Goal: Task Accomplishment & Management: Use online tool/utility

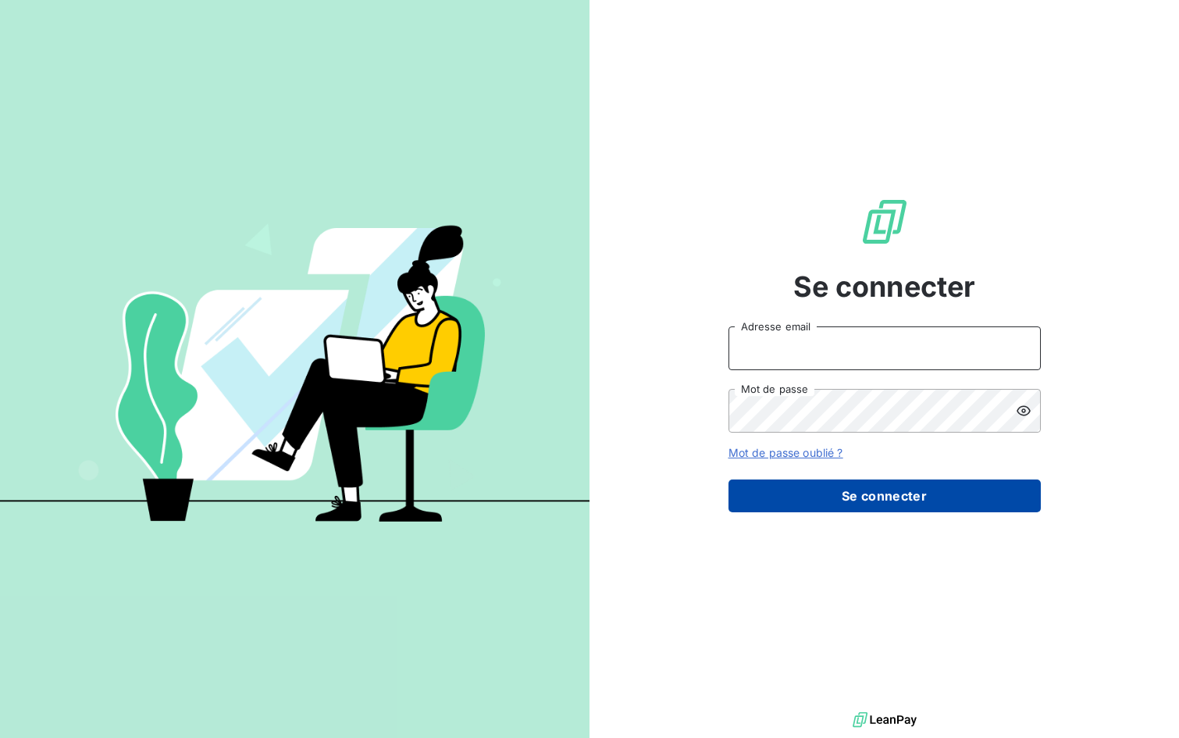
type input "[EMAIL_ADDRESS][DOMAIN_NAME]"
click at [912, 494] on button "Se connecter" at bounding box center [884, 495] width 312 height 33
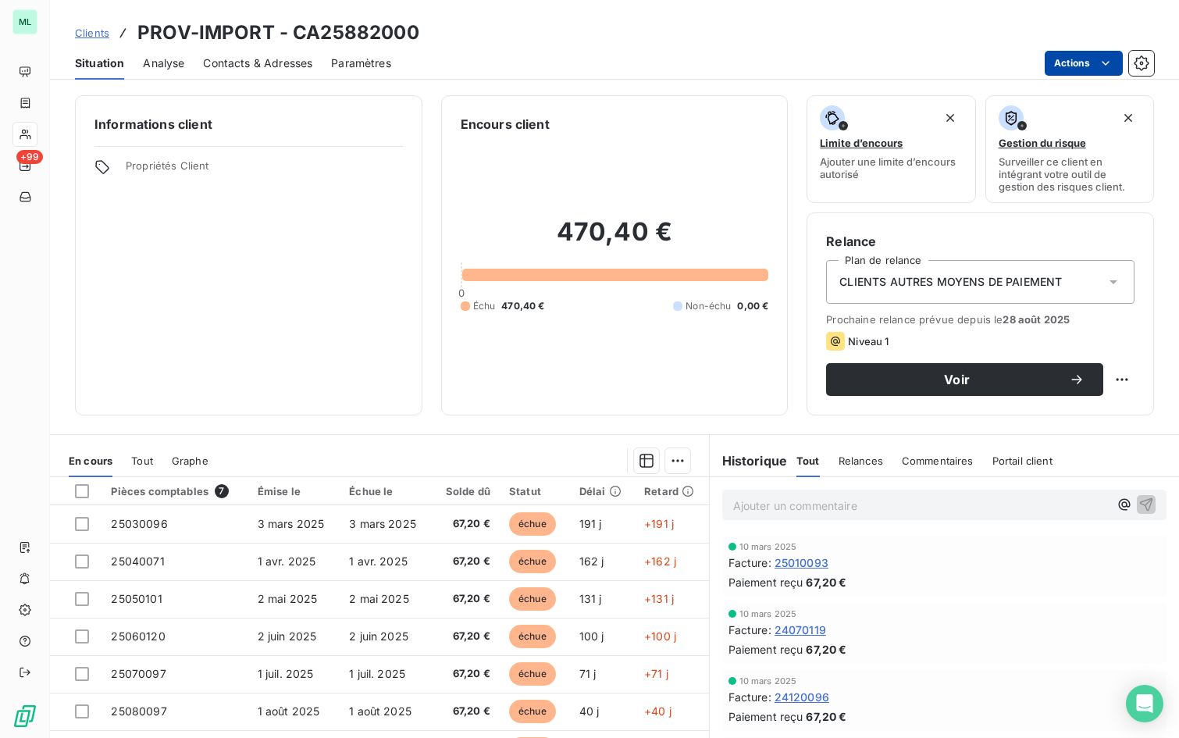
click at [1070, 63] on html "ML +99 Clients PROV-IMPORT - CA25882000 Situation Analyse Contacts & Adresses P…" at bounding box center [589, 369] width 1179 height 738
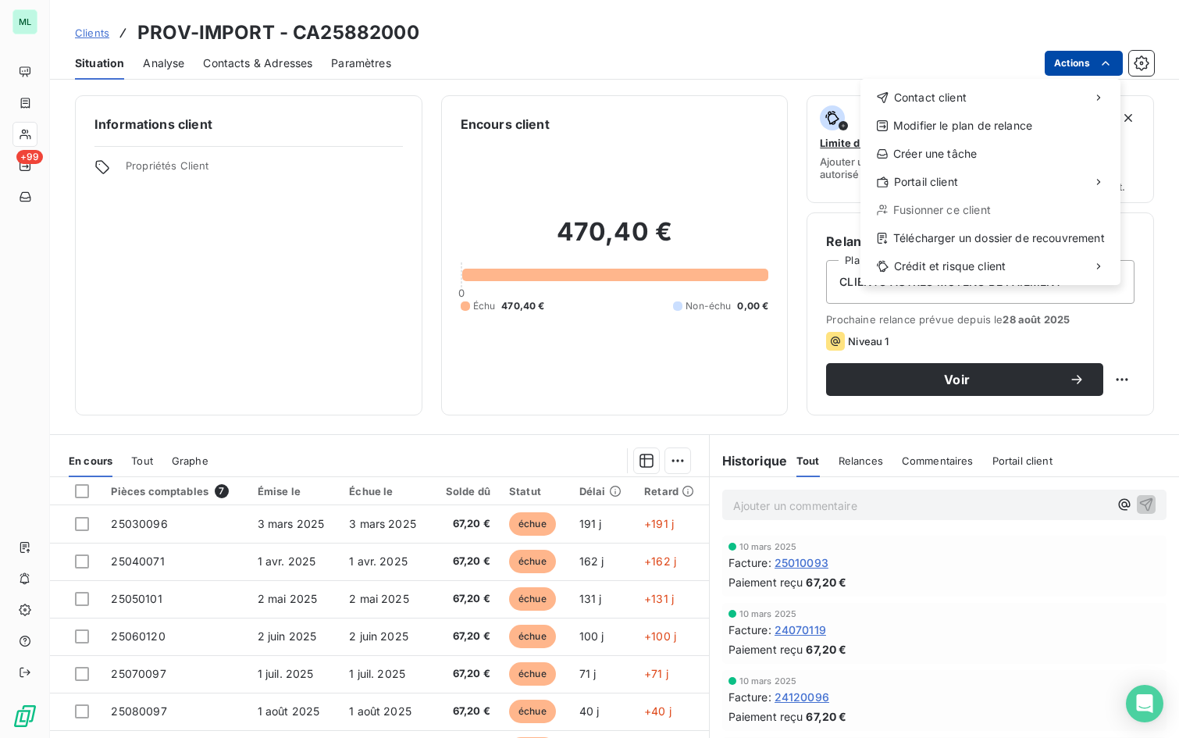
click at [1070, 63] on html "ML +99 Clients PROV-IMPORT - CA25882000 Situation Analyse Contacts & Adresses P…" at bounding box center [589, 369] width 1179 height 738
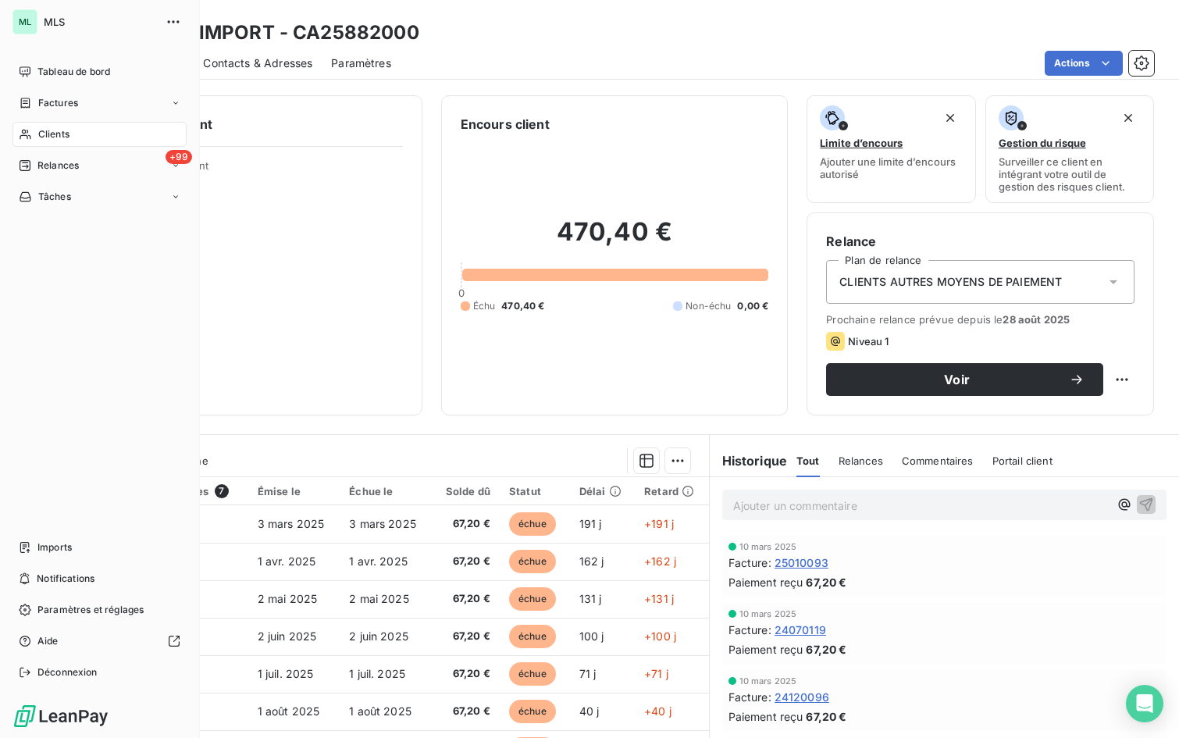
click at [55, 129] on span "Clients" at bounding box center [53, 134] width 31 height 14
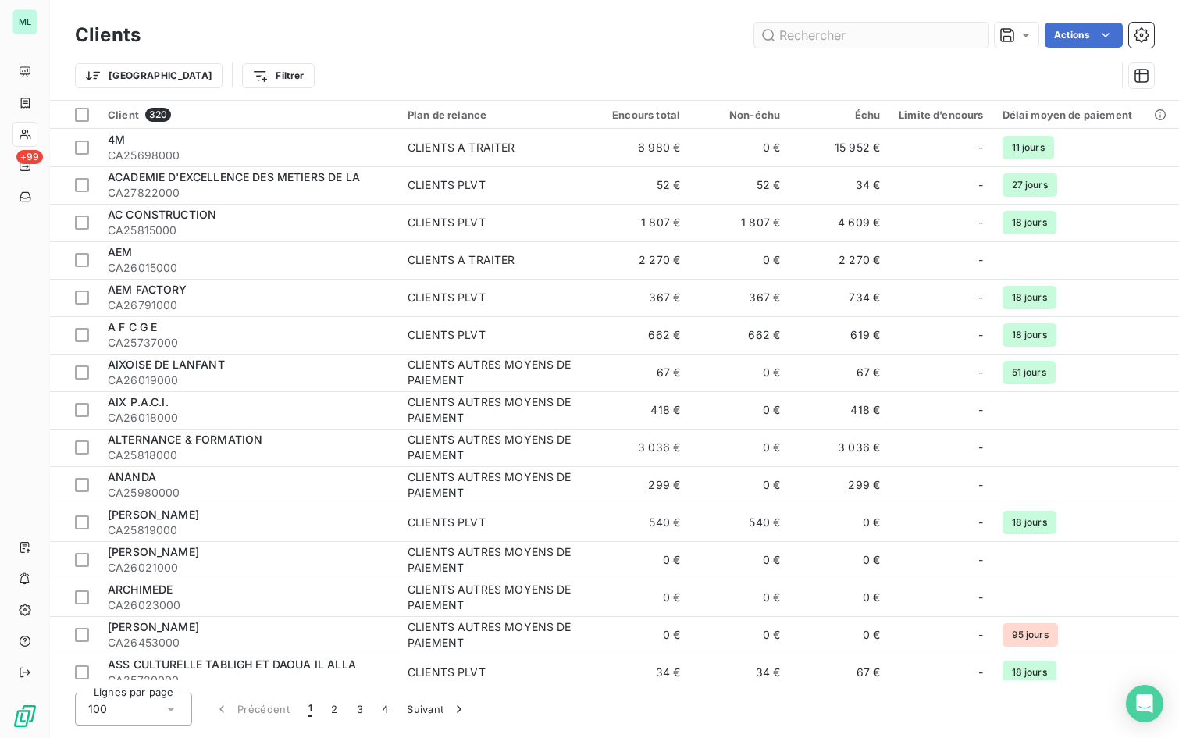
click at [799, 35] on input "text" at bounding box center [871, 35] width 234 height 25
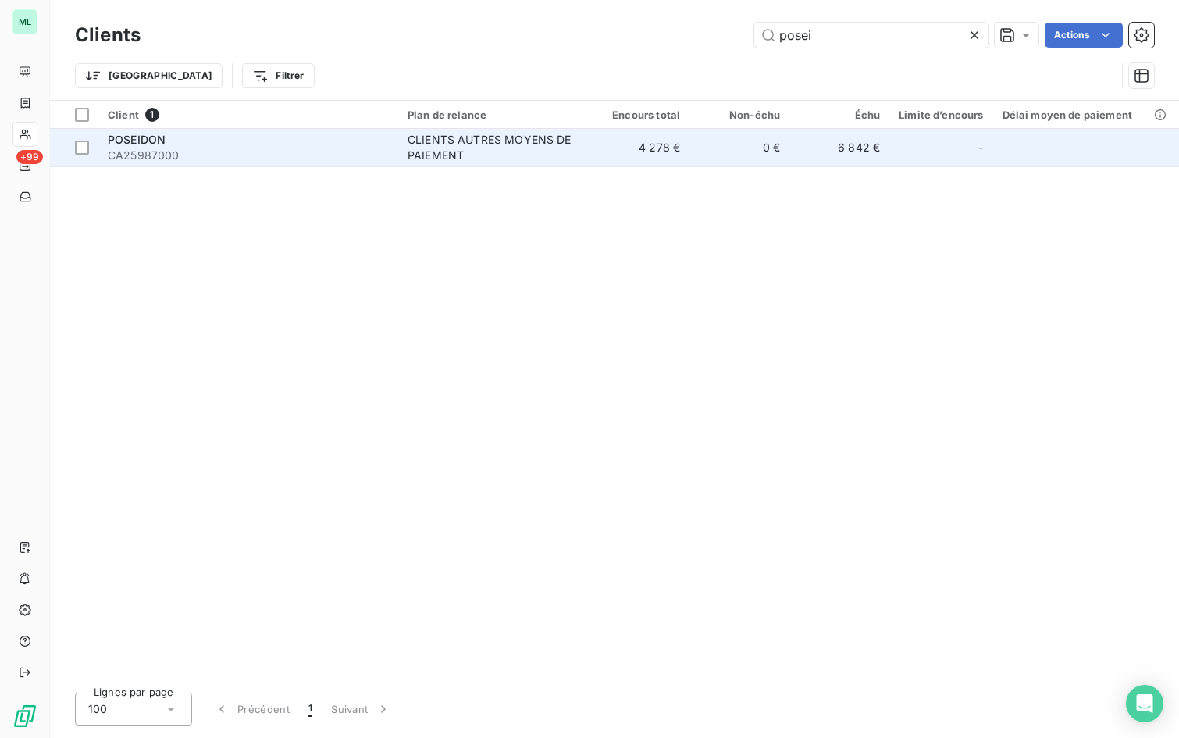
type input "posei"
click at [350, 143] on div "POSEIDON" at bounding box center [248, 140] width 281 height 16
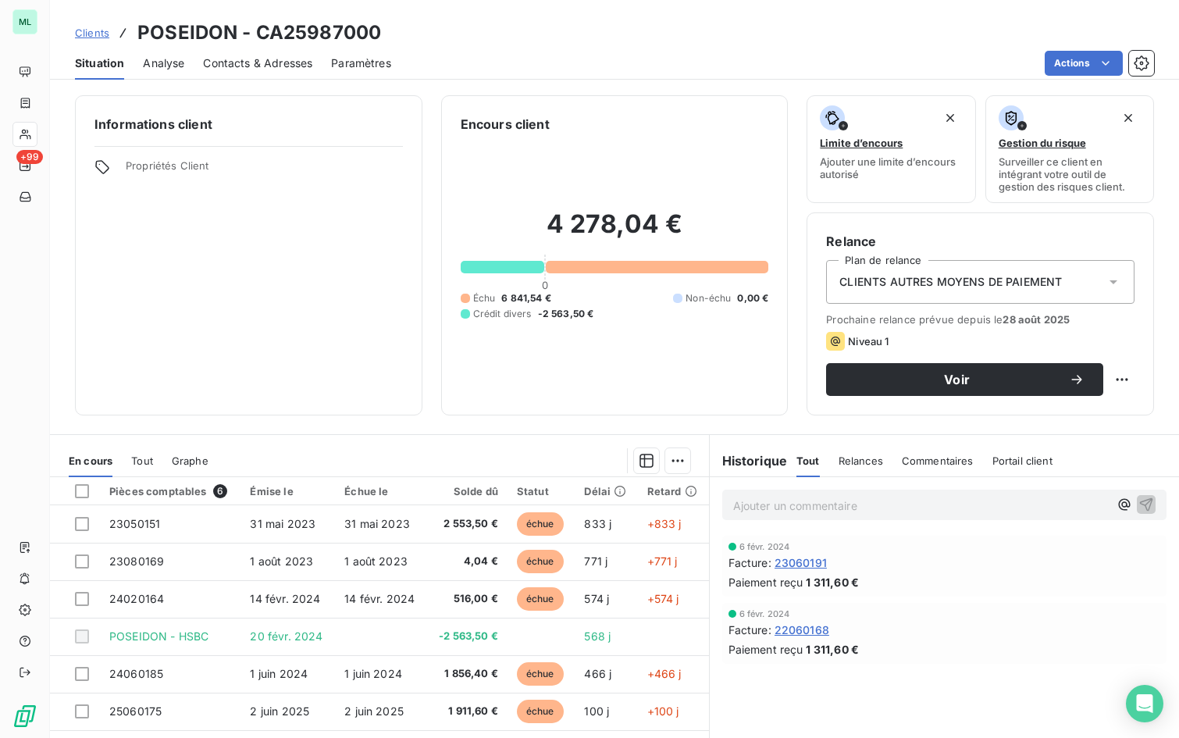
scroll to position [87, 0]
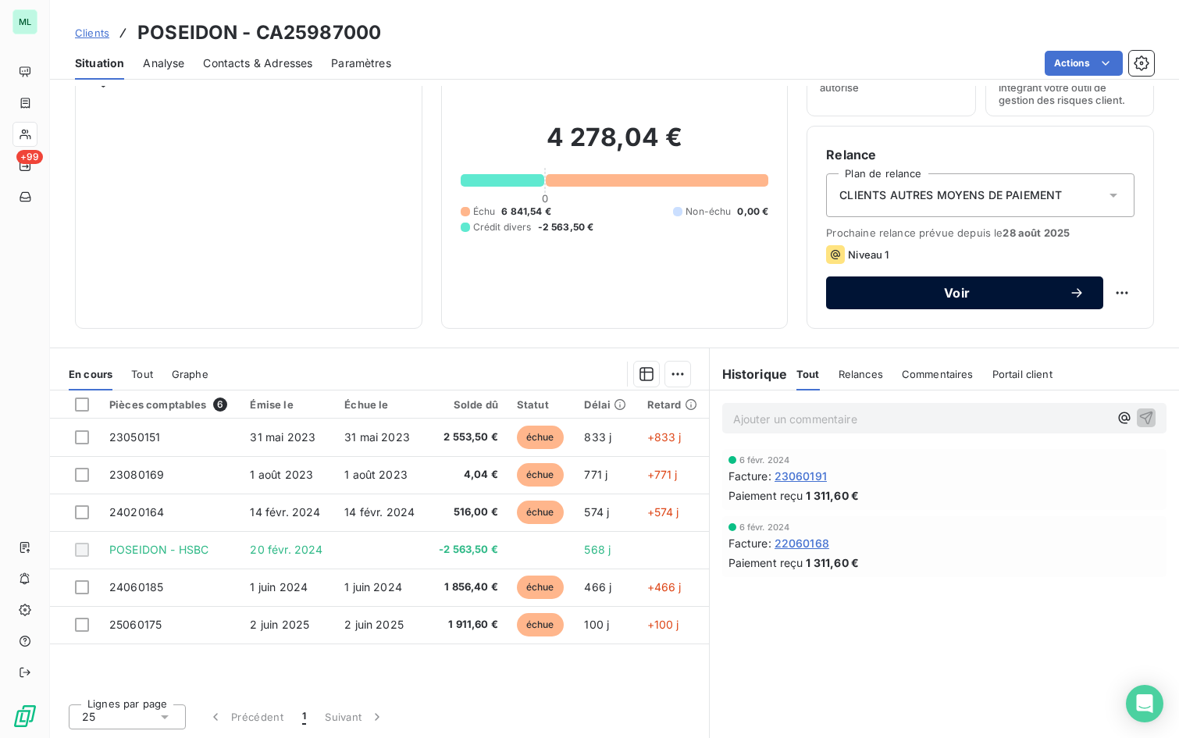
click at [957, 295] on span "Voir" at bounding box center [957, 293] width 224 height 12
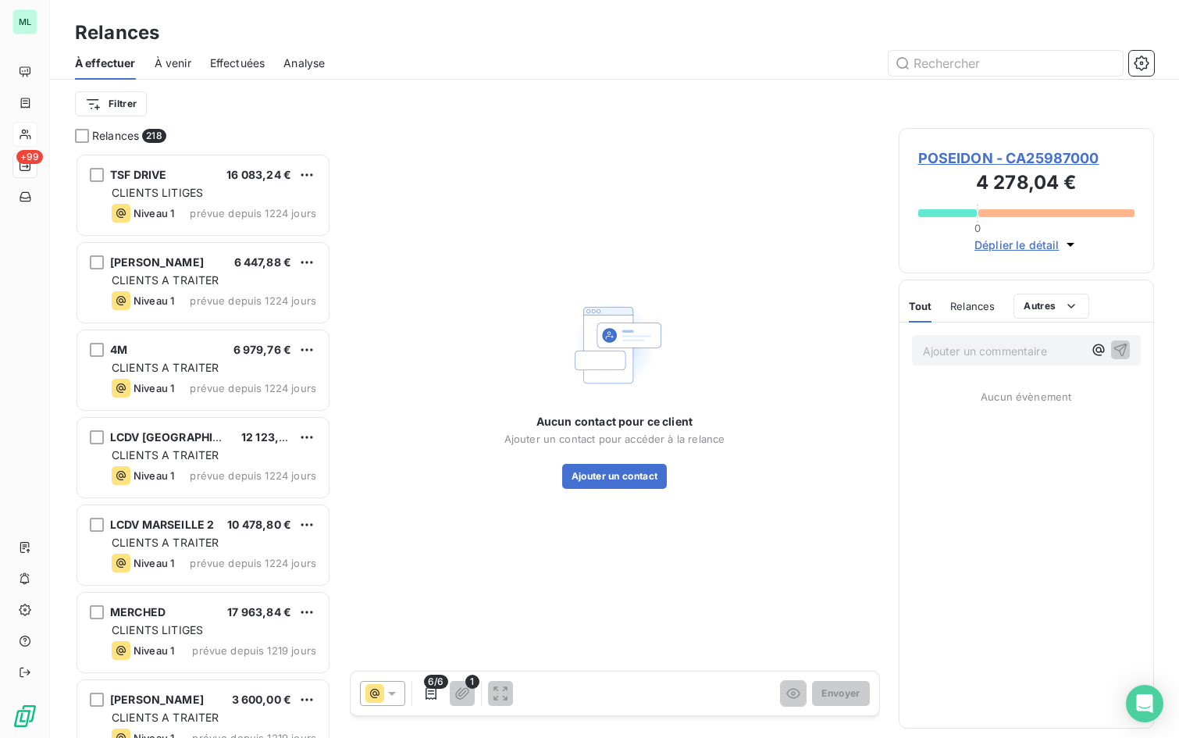
scroll to position [573, 244]
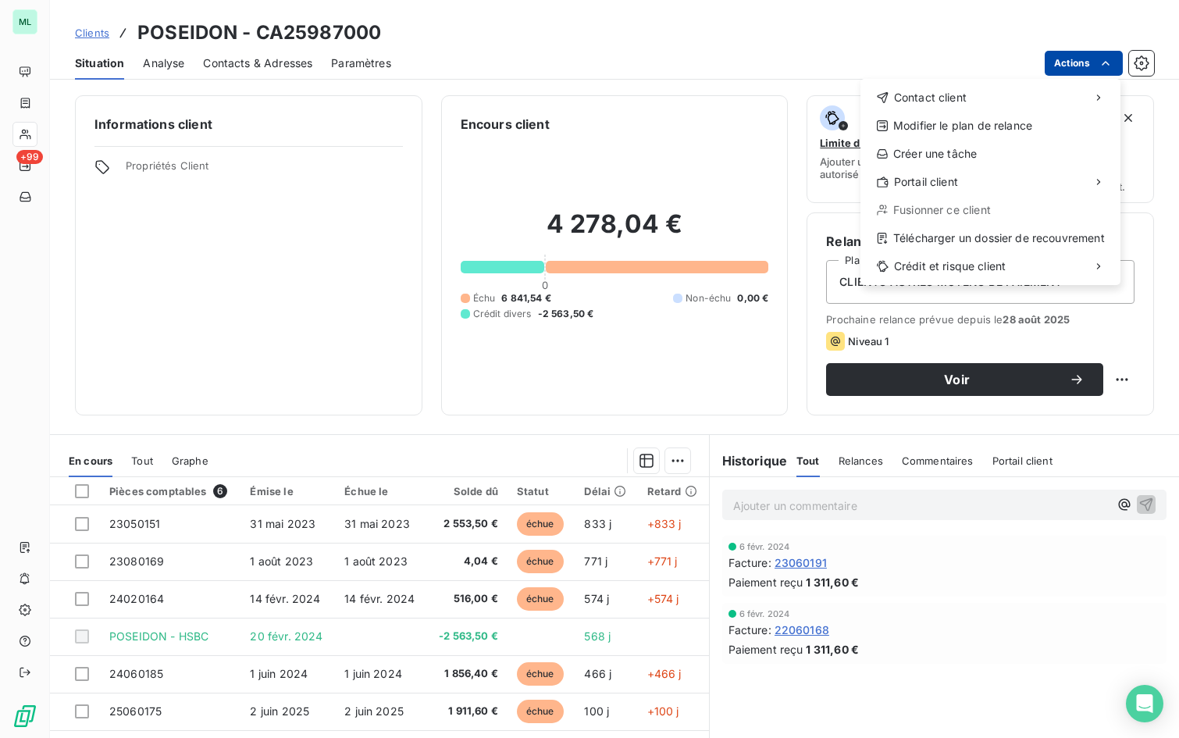
click at [1082, 60] on html "ML +99 Clients POSEIDON - CA25987000 Situation Analyse Contacts & Adresses Para…" at bounding box center [589, 369] width 1179 height 738
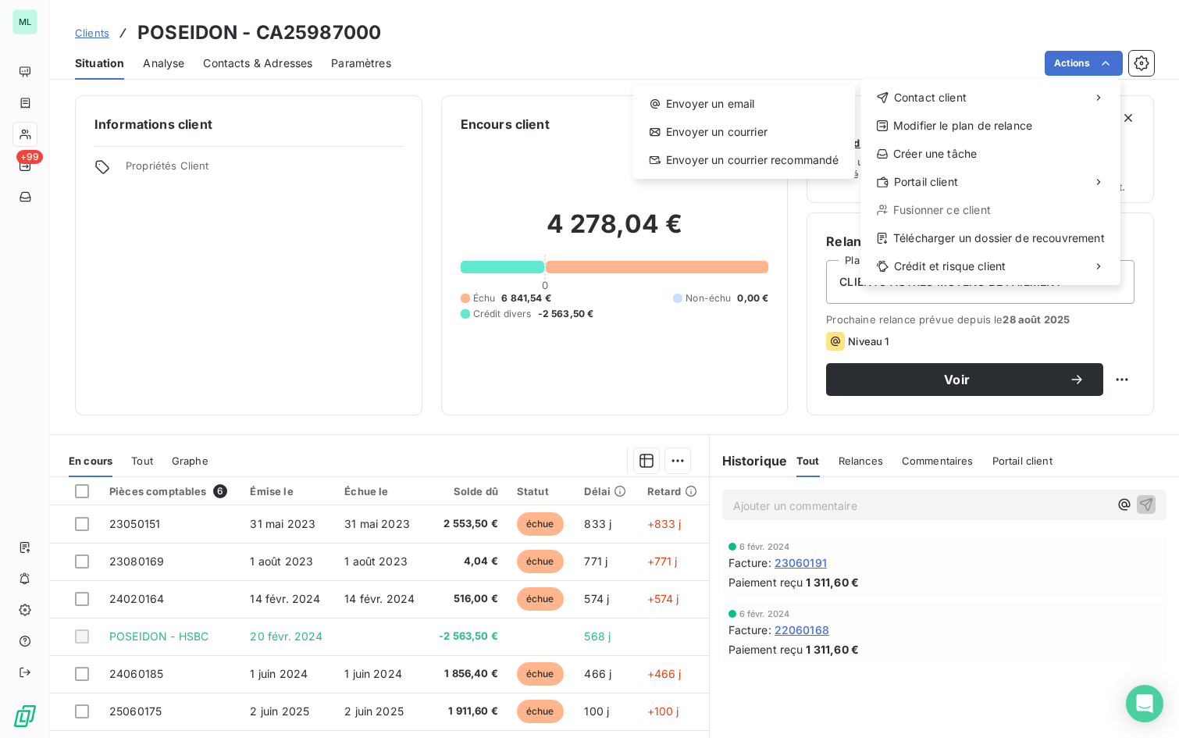
click at [615, 16] on html "ML +99 Clients POSEIDON - CA25987000 Situation Analyse Contacts & Adresses Para…" at bounding box center [589, 369] width 1179 height 738
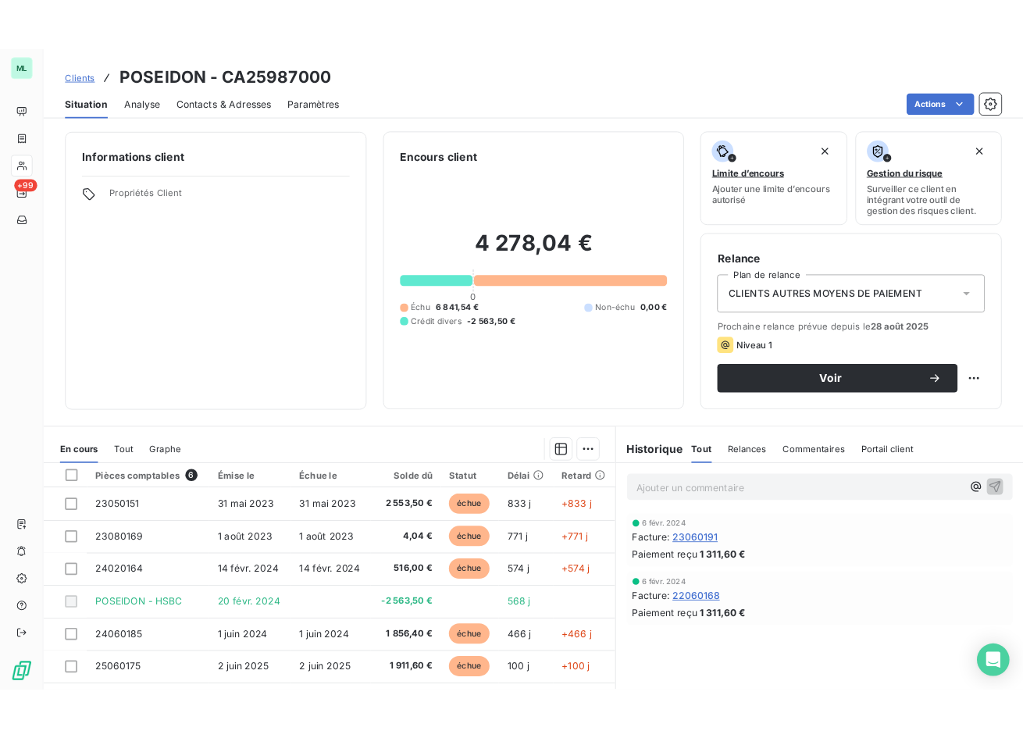
scroll to position [87, 0]
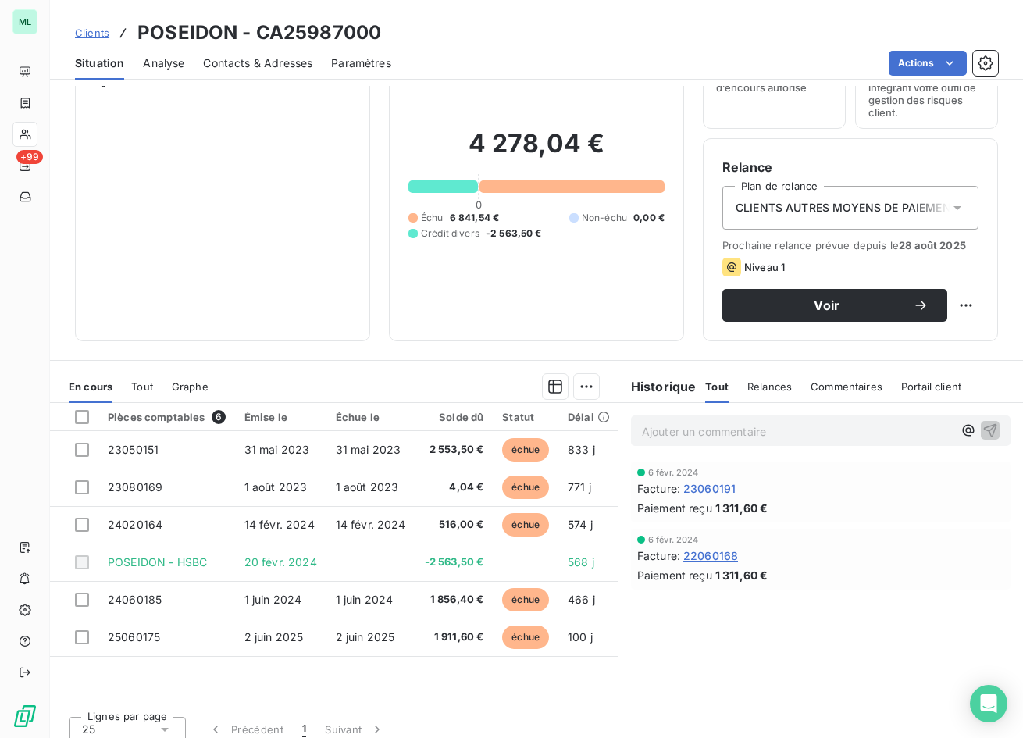
click at [210, 677] on div "Pièces comptables 6 Émise le Échue le Solde dû Statut Délai Retard 23050151 31 …" at bounding box center [334, 553] width 568 height 301
click at [691, 34] on div "Clients POSEIDON - CA25987000" at bounding box center [536, 33] width 973 height 28
click at [757, 312] on div "Voir" at bounding box center [834, 305] width 187 height 16
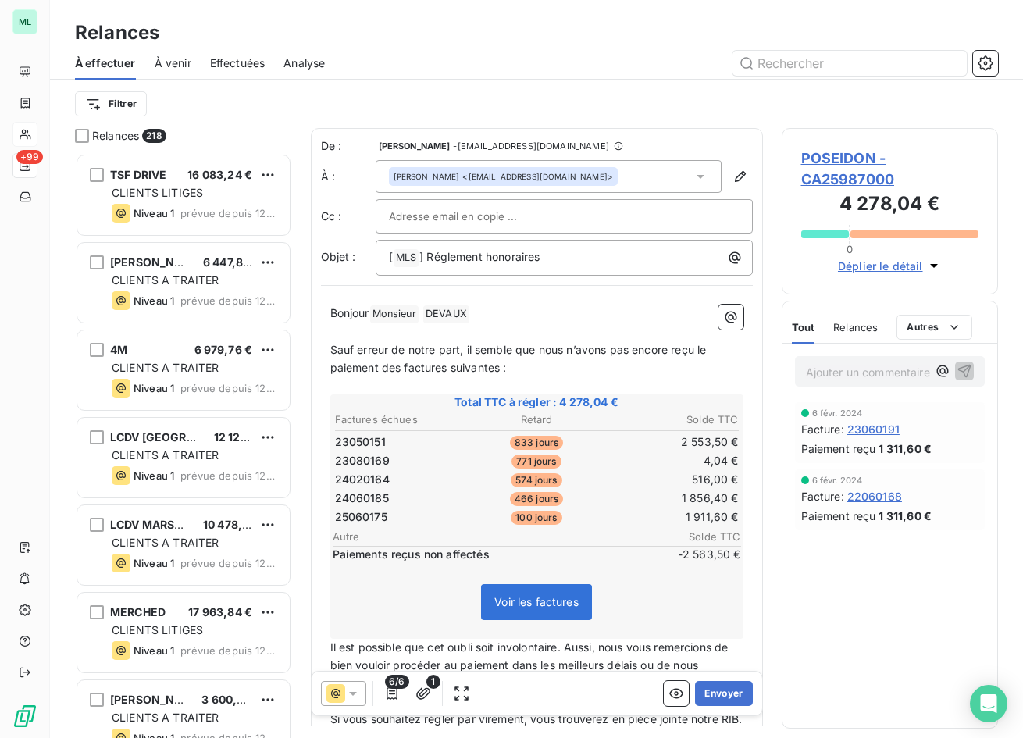
scroll to position [573, 205]
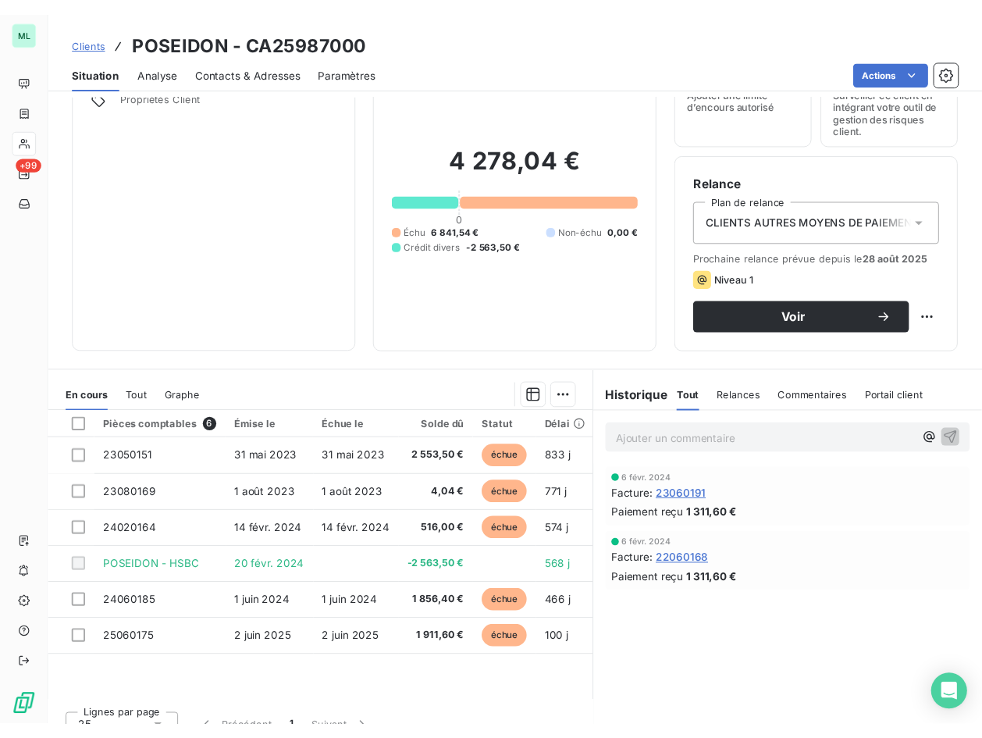
scroll to position [99, 0]
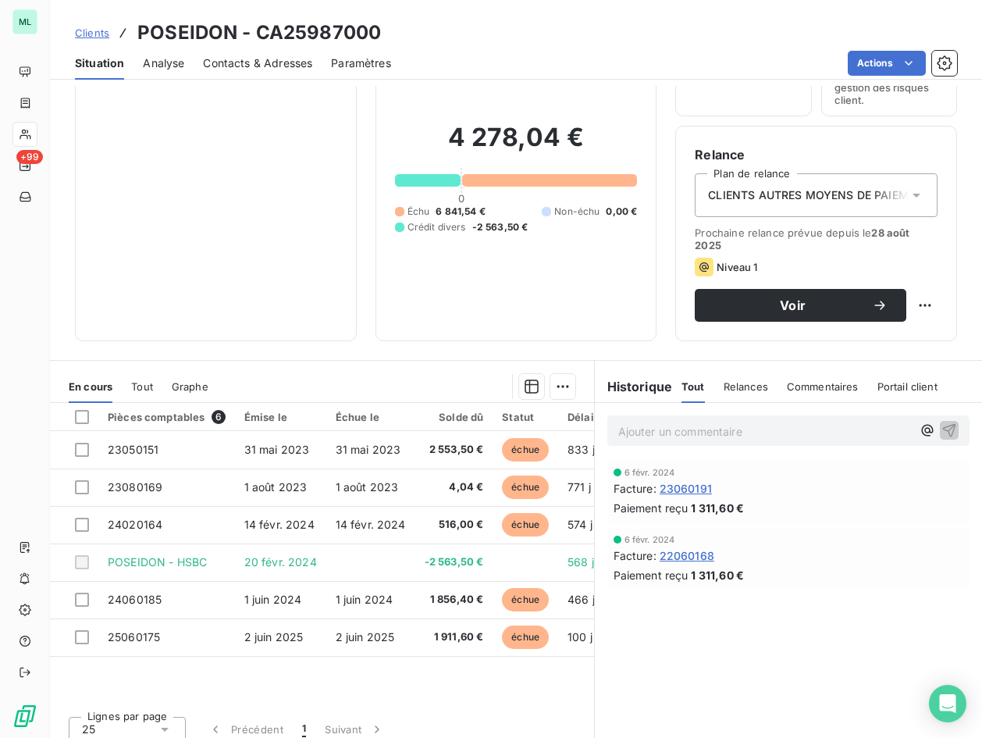
click at [730, 48] on div "Situation Analyse Contacts & Adresses Paramètres Actions" at bounding box center [516, 63] width 932 height 33
click at [764, 304] on span "Voir" at bounding box center [793, 305] width 158 height 12
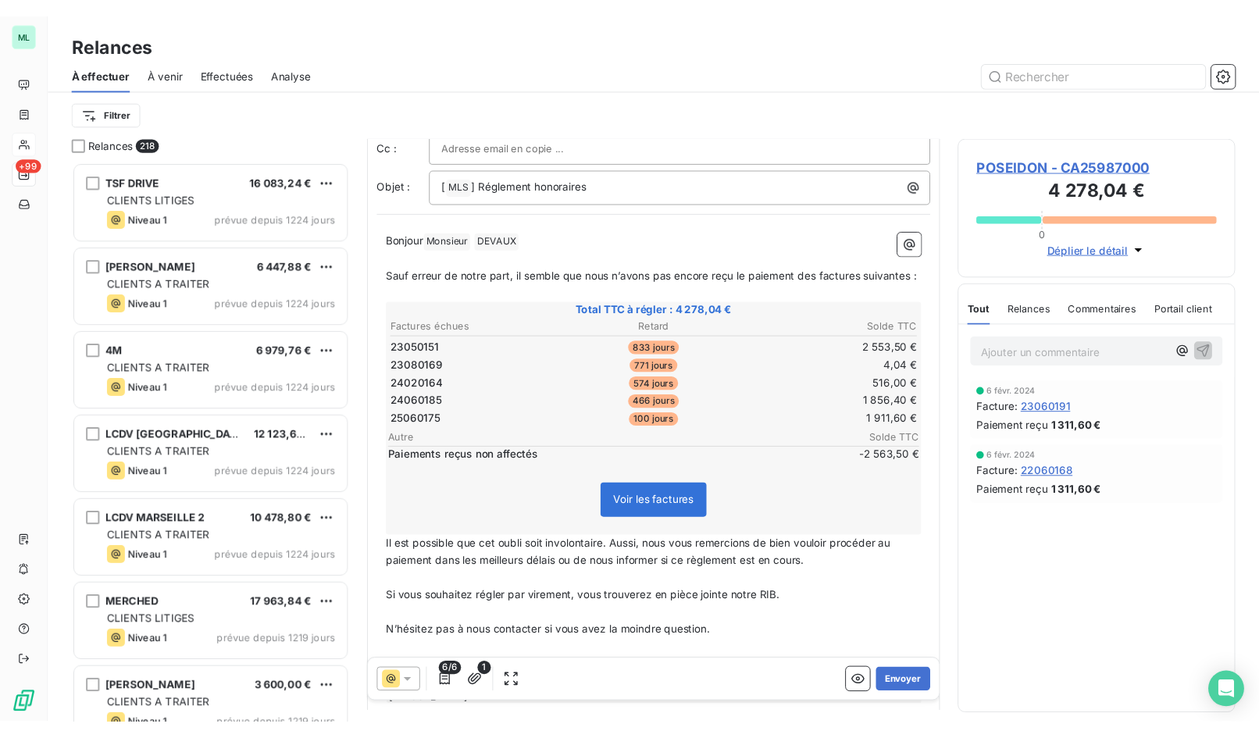
scroll to position [1, 0]
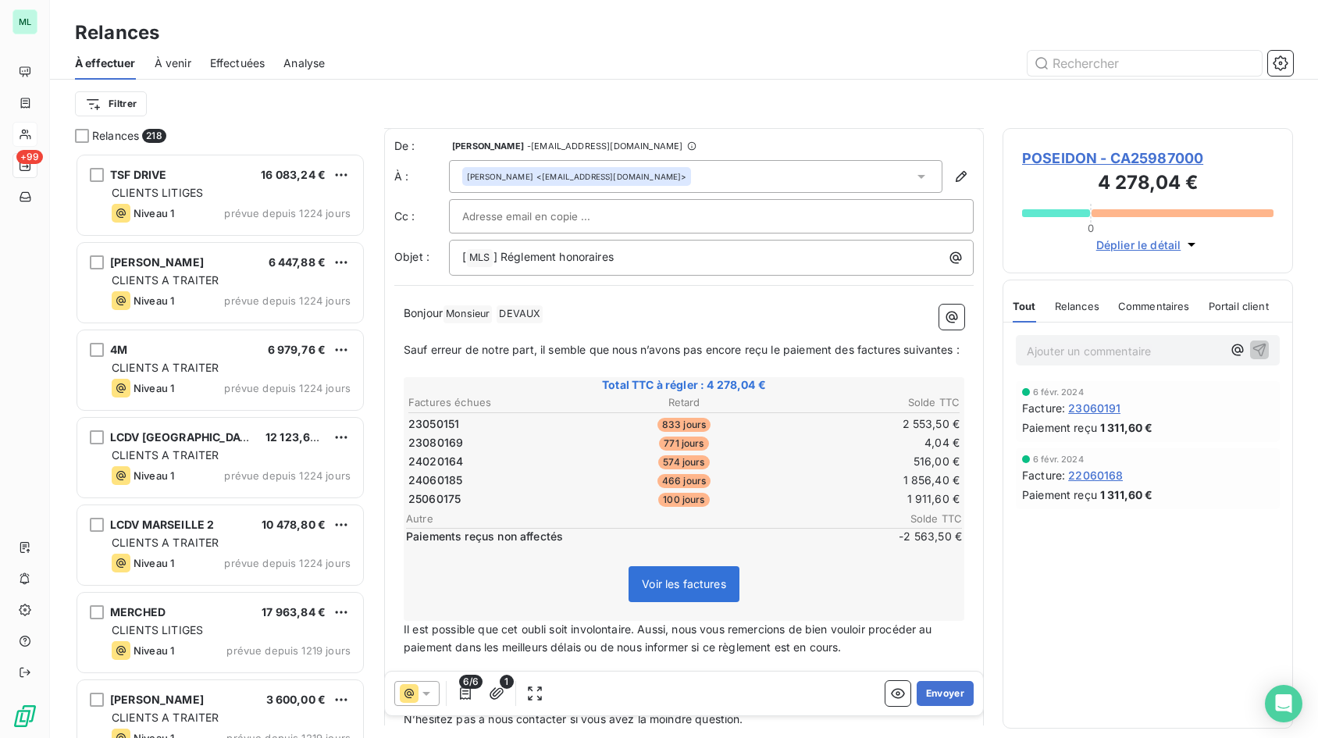
click at [965, 14] on div "Relances À effectuer À venir Effectuées Analyse Filtrer" at bounding box center [684, 64] width 1268 height 128
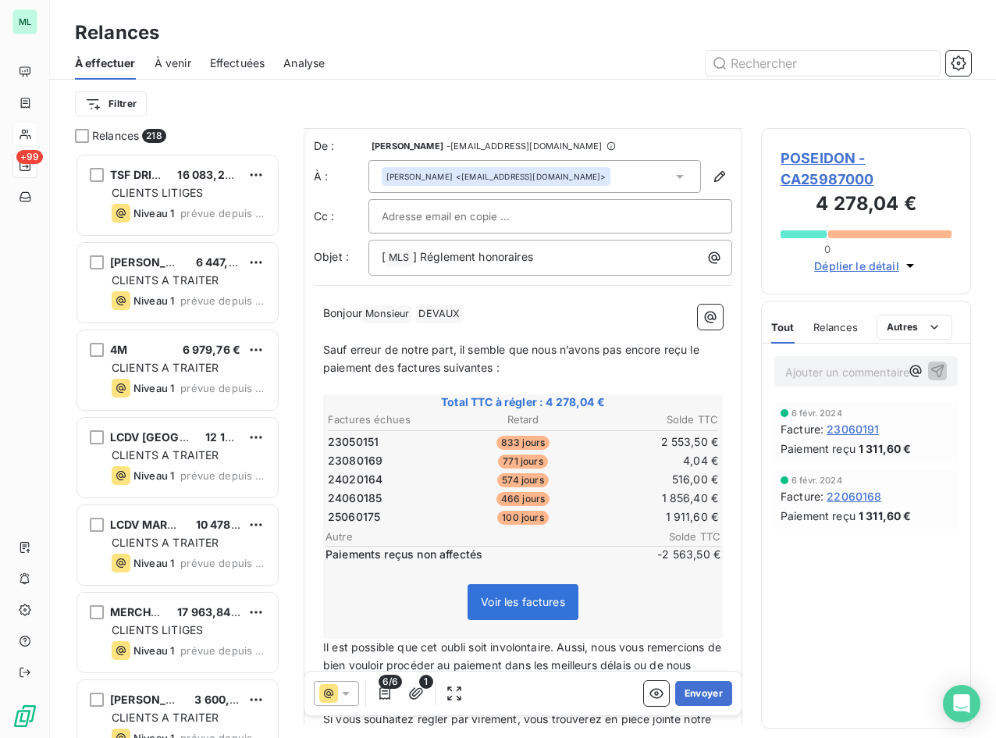
scroll to position [0, 0]
